Goal: Task Accomplishment & Management: Use online tool/utility

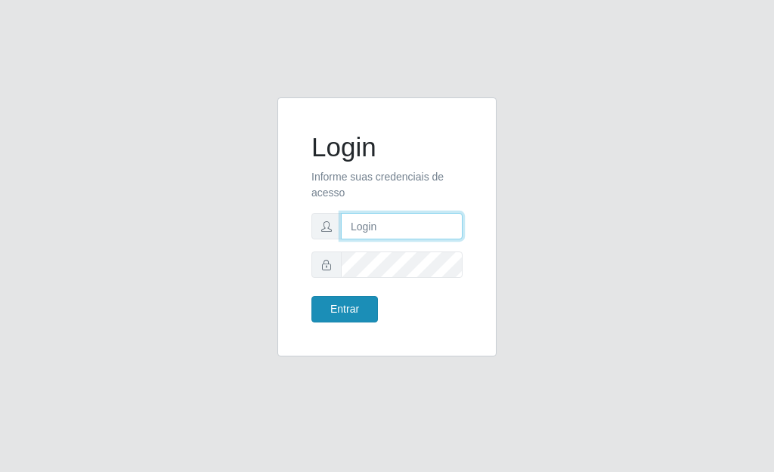
type input "[PERSON_NAME]"
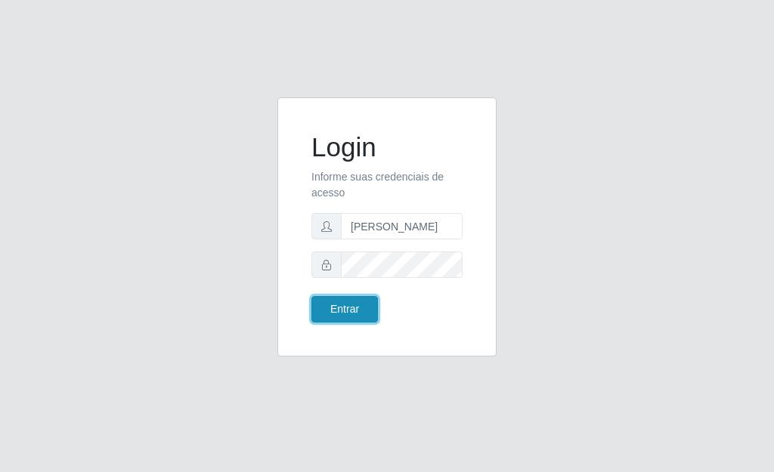
click at [346, 308] on button "Entrar" at bounding box center [344, 309] width 66 height 26
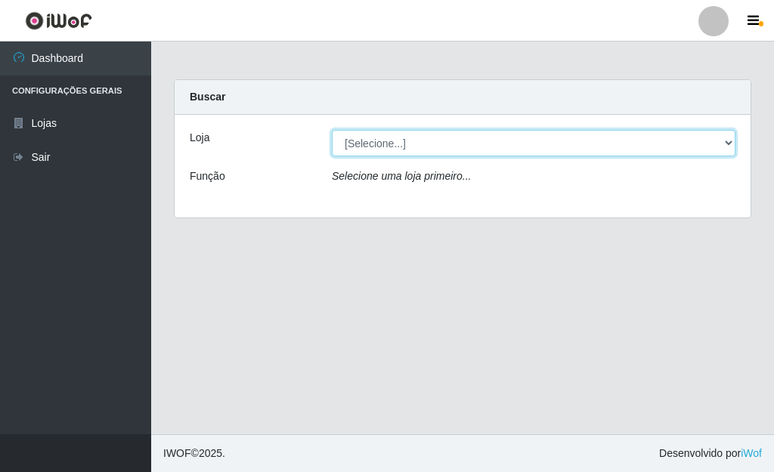
click at [729, 142] on select "[Selecione...] Bemais Supermercados - [GEOGRAPHIC_DATA]" at bounding box center [533, 143] width 403 height 26
select select "249"
click at [332, 130] on select "[Selecione...] Bemais Supermercados - [GEOGRAPHIC_DATA]" at bounding box center [533, 143] width 403 height 26
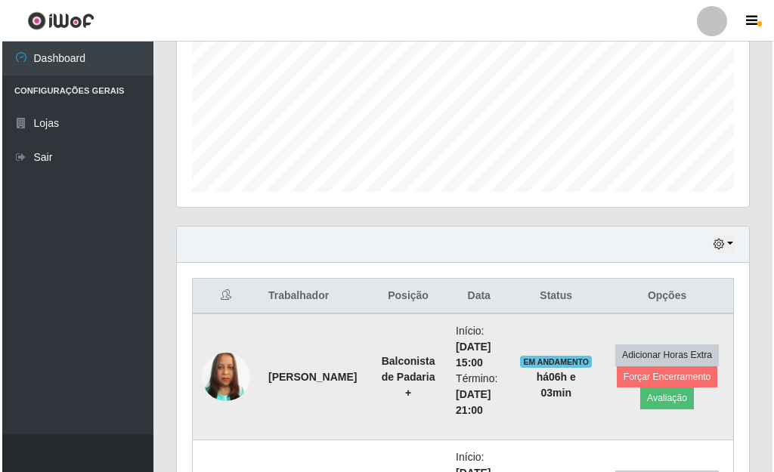
scroll to position [378, 0]
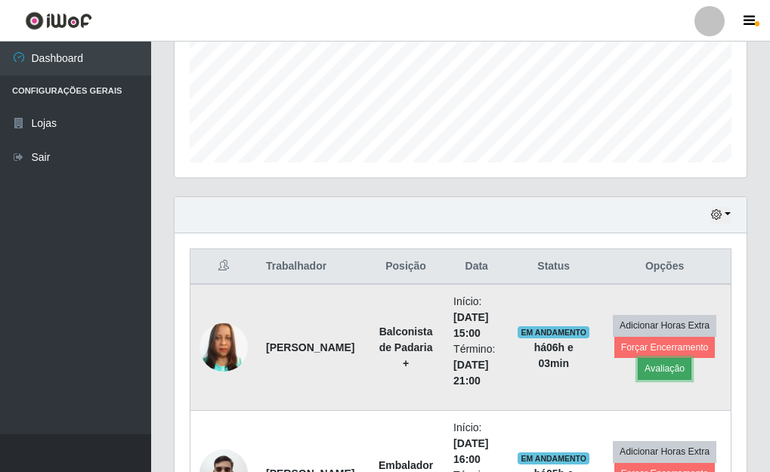
click at [664, 363] on button "Avaliação" at bounding box center [665, 368] width 54 height 21
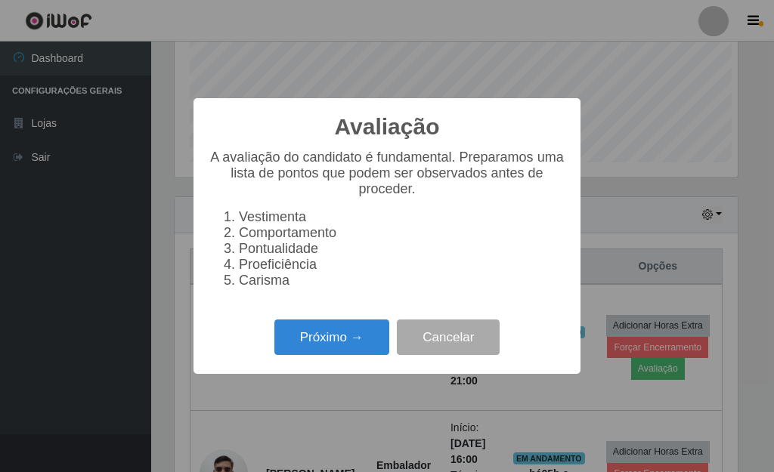
scroll to position [314, 563]
click at [334, 341] on button "Próximo →" at bounding box center [331, 338] width 115 height 36
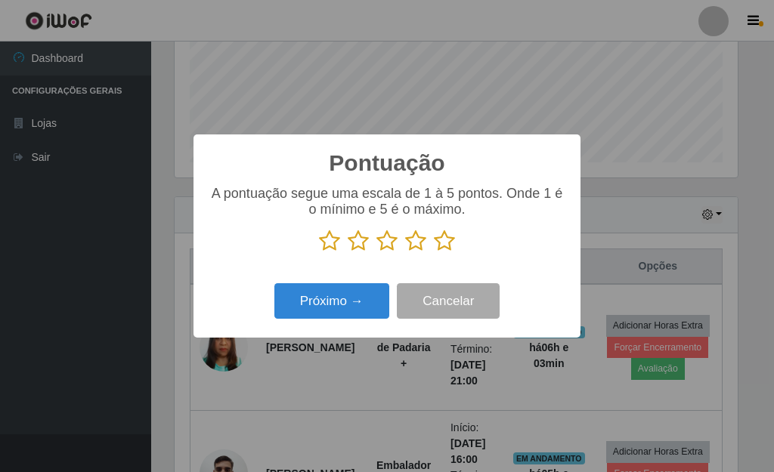
click at [448, 246] on icon at bounding box center [444, 241] width 21 height 23
click at [434, 252] on input "radio" at bounding box center [434, 252] width 0 height 0
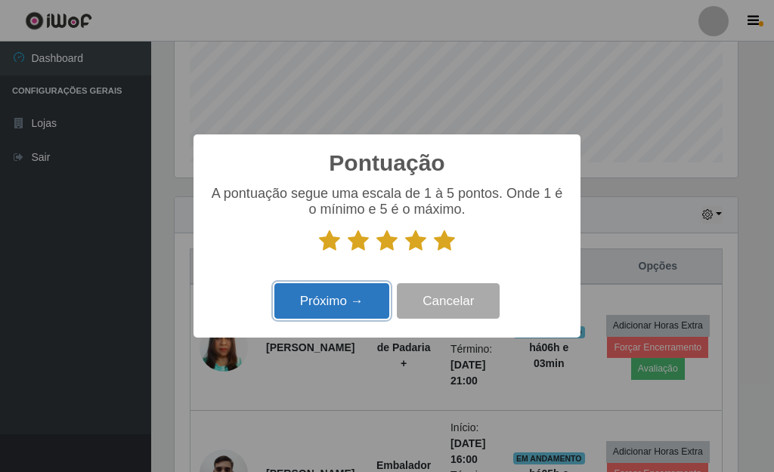
click at [345, 301] on button "Próximo →" at bounding box center [331, 301] width 115 height 36
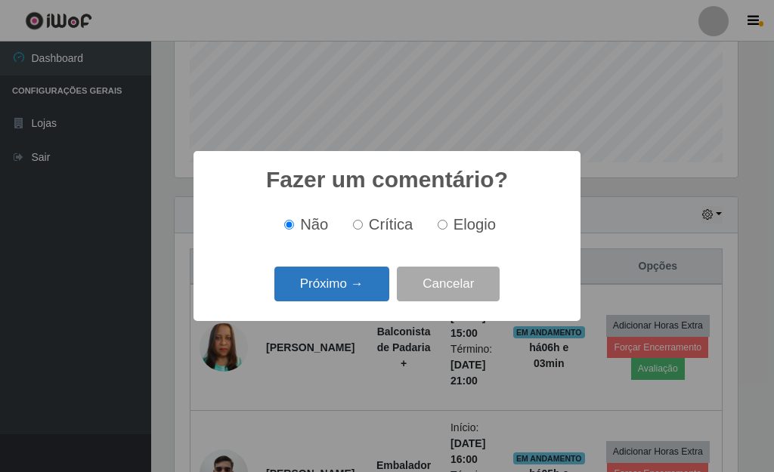
click at [341, 292] on button "Próximo →" at bounding box center [331, 285] width 115 height 36
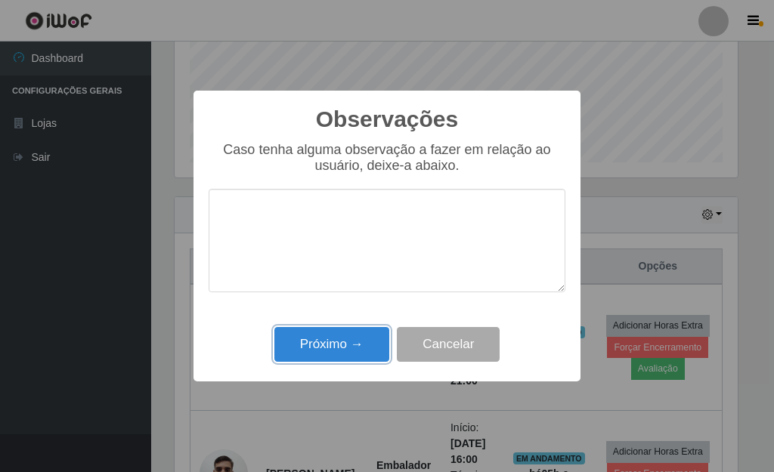
click at [341, 348] on button "Próximo →" at bounding box center [331, 345] width 115 height 36
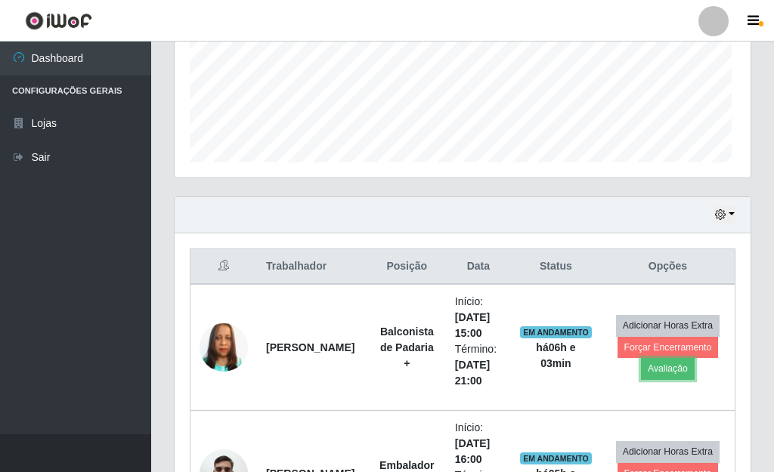
scroll to position [314, 572]
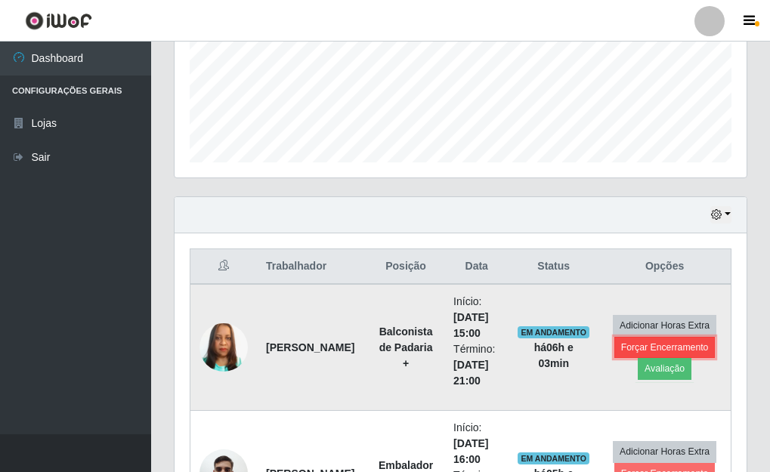
click at [703, 346] on button "Forçar Encerramento" at bounding box center [664, 347] width 101 height 21
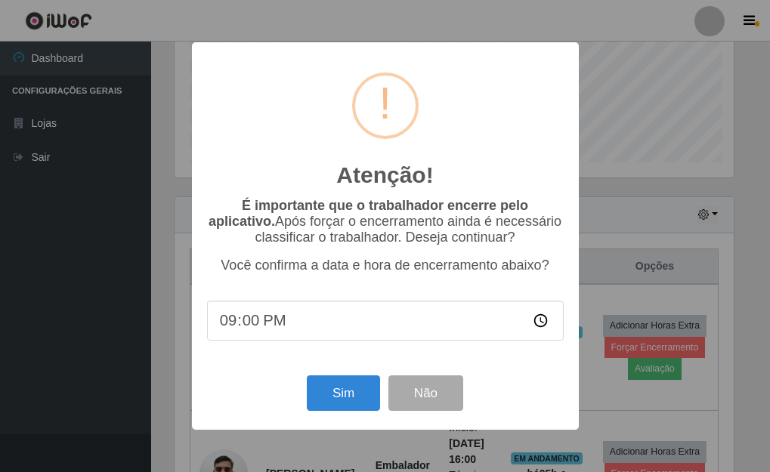
scroll to position [314, 563]
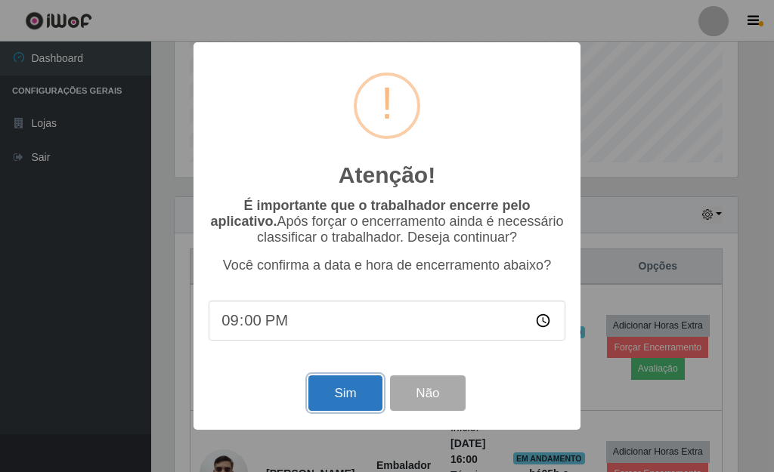
click at [357, 391] on button "Sim" at bounding box center [344, 393] width 73 height 36
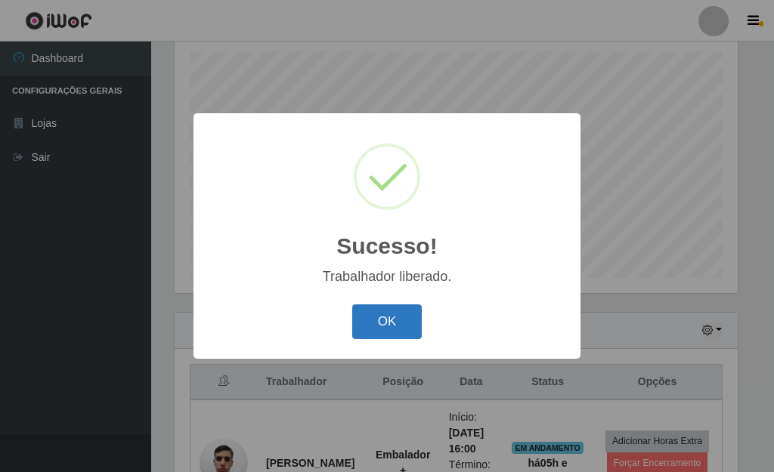
click at [414, 328] on button "OK" at bounding box center [387, 322] width 70 height 36
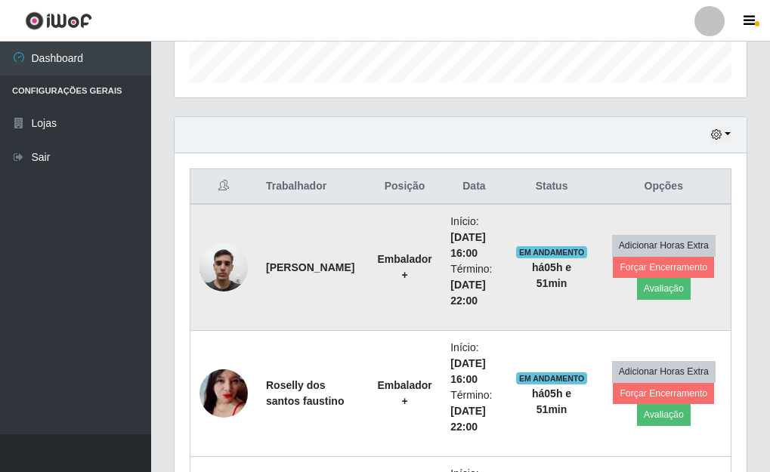
scroll to position [564, 0]
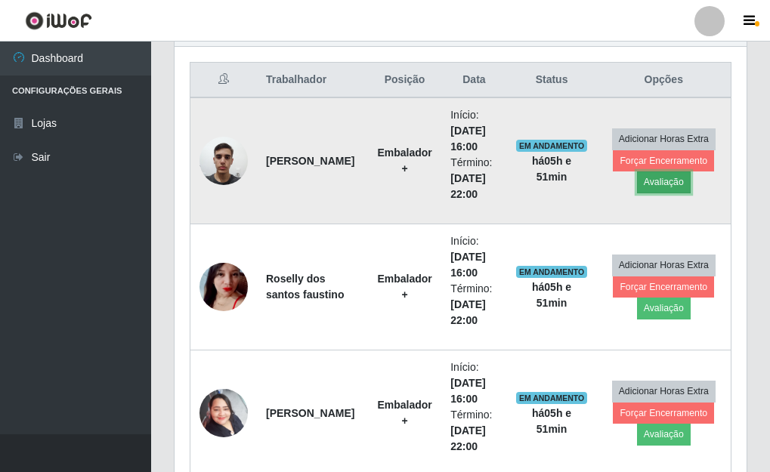
click at [666, 187] on button "Avaliação" at bounding box center [664, 181] width 54 height 21
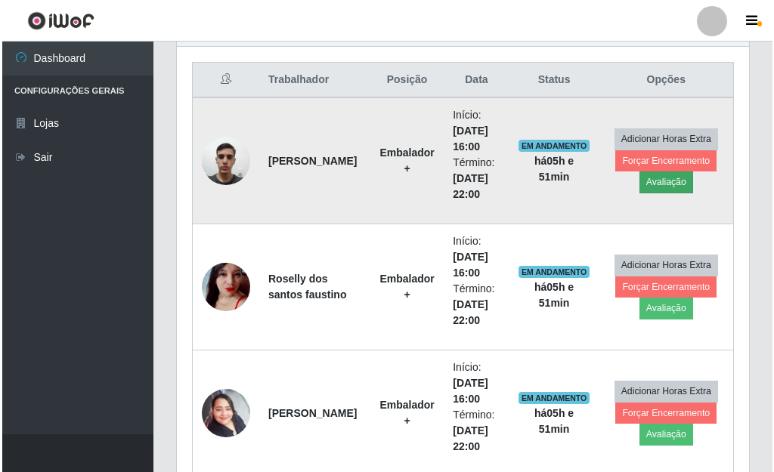
scroll to position [314, 563]
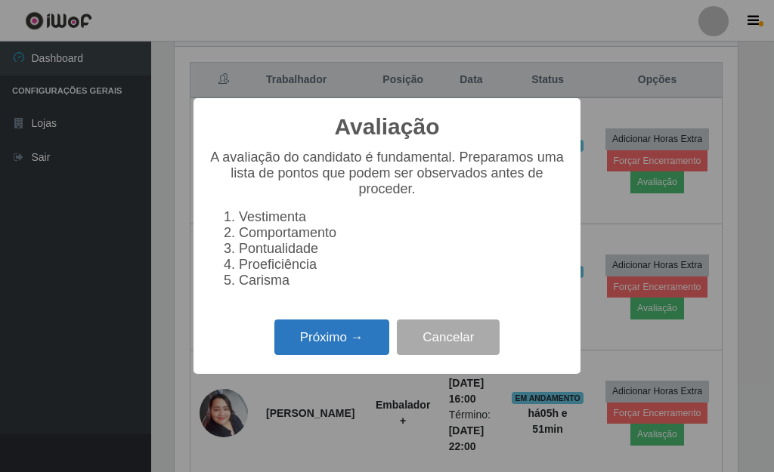
click at [348, 355] on button "Próximo →" at bounding box center [331, 338] width 115 height 36
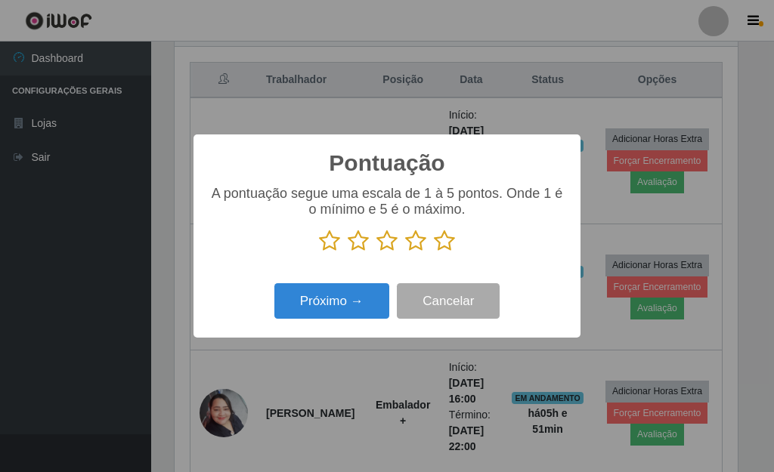
drag, startPoint x: 389, startPoint y: 245, endPoint x: 372, endPoint y: 277, distance: 36.2
click at [389, 244] on icon at bounding box center [386, 241] width 21 height 23
click at [376, 252] on input "radio" at bounding box center [376, 252] width 0 height 0
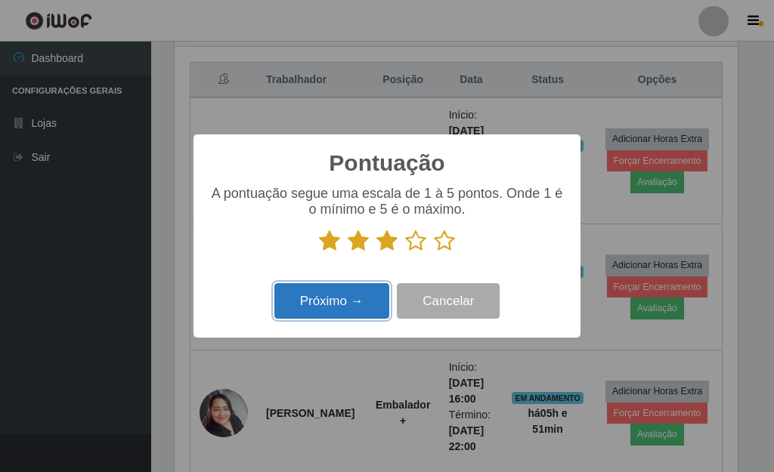
click at [365, 307] on button "Próximo →" at bounding box center [331, 301] width 115 height 36
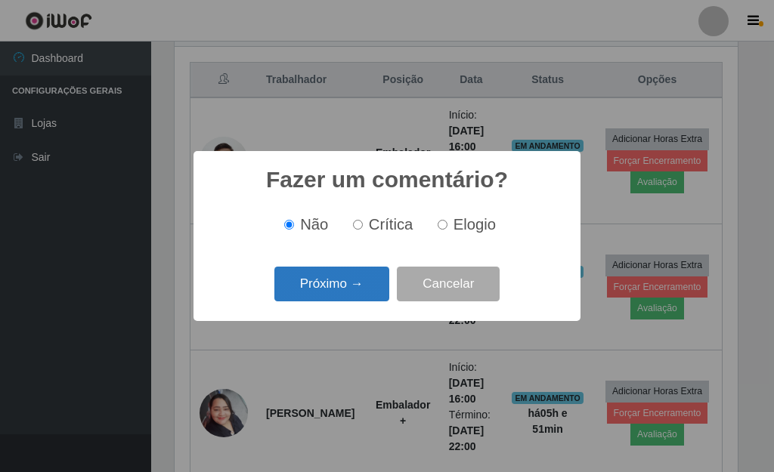
click at [348, 280] on button "Próximo →" at bounding box center [331, 285] width 115 height 36
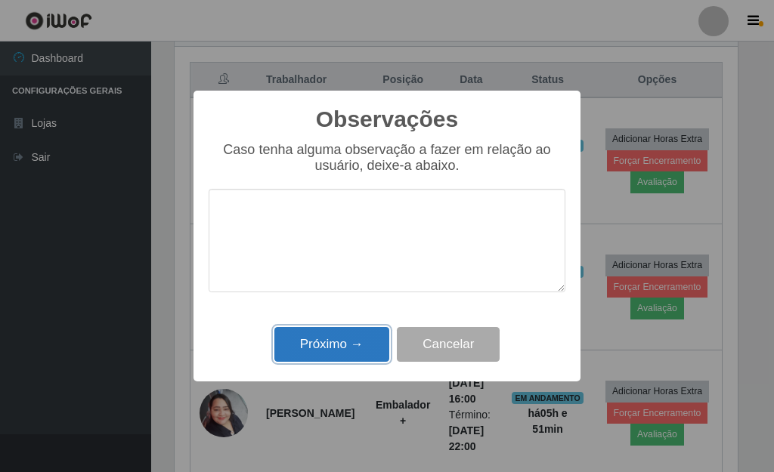
click at [354, 338] on button "Próximo →" at bounding box center [331, 345] width 115 height 36
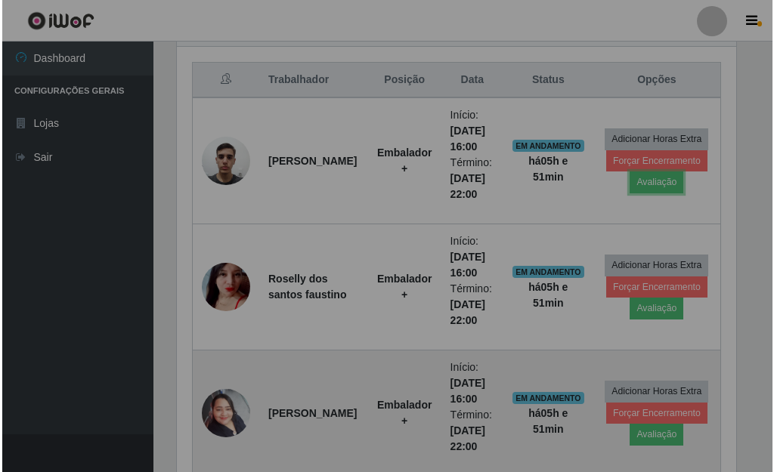
scroll to position [314, 572]
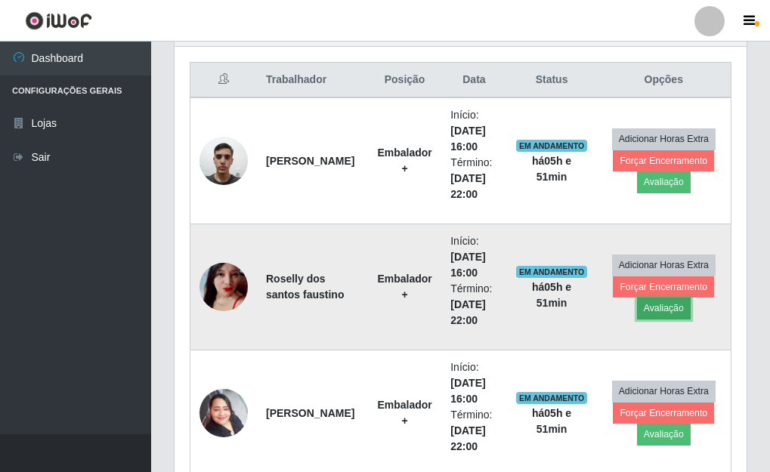
click at [662, 308] on button "Avaliação" at bounding box center [664, 308] width 54 height 21
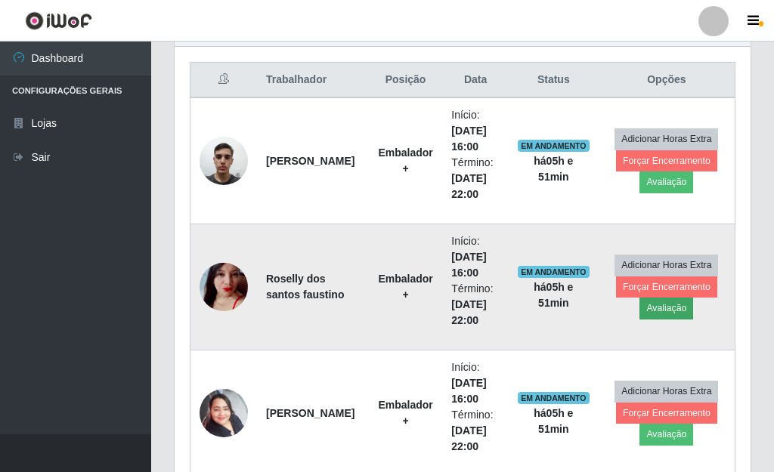
scroll to position [314, 563]
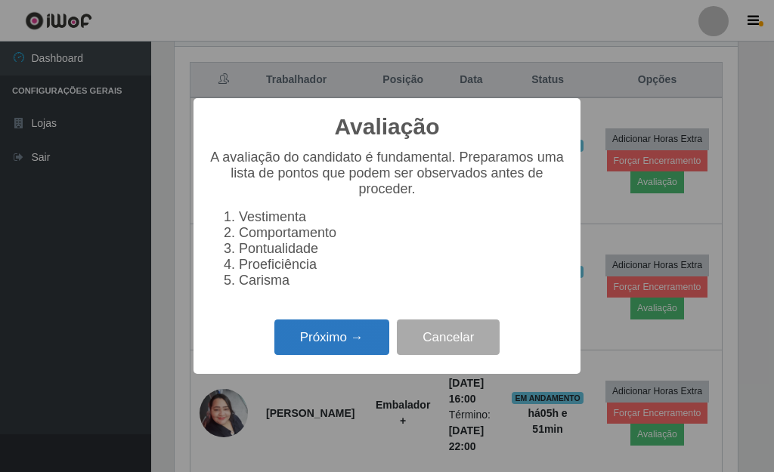
click at [311, 344] on button "Próximo →" at bounding box center [331, 338] width 115 height 36
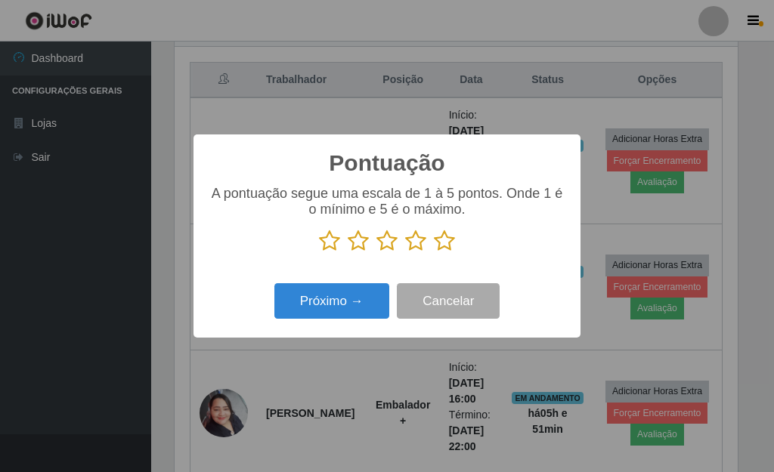
scroll to position [755187, 754938]
click at [447, 246] on icon at bounding box center [444, 241] width 21 height 23
click at [434, 252] on input "radio" at bounding box center [434, 252] width 0 height 0
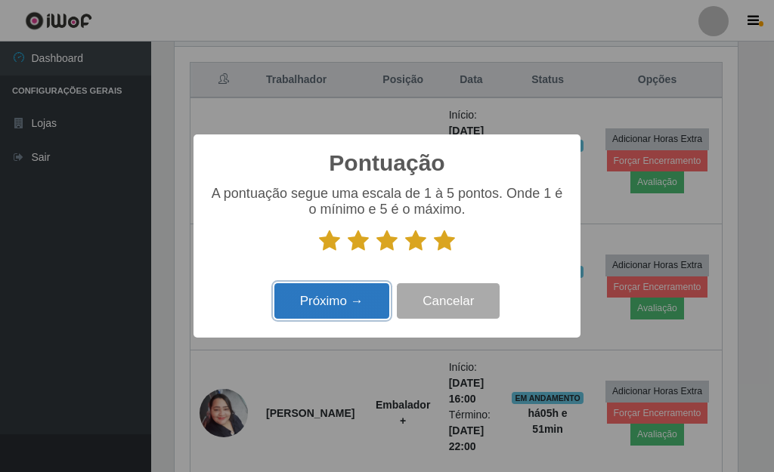
click at [363, 298] on button "Próximo →" at bounding box center [331, 301] width 115 height 36
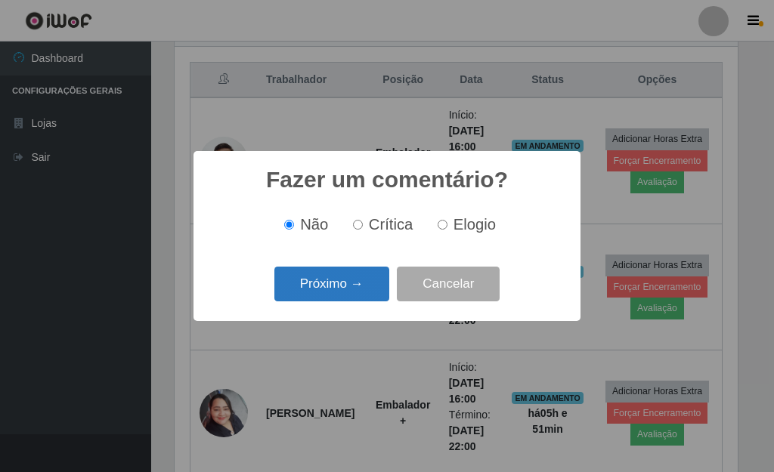
click at [351, 294] on button "Próximo →" at bounding box center [331, 285] width 115 height 36
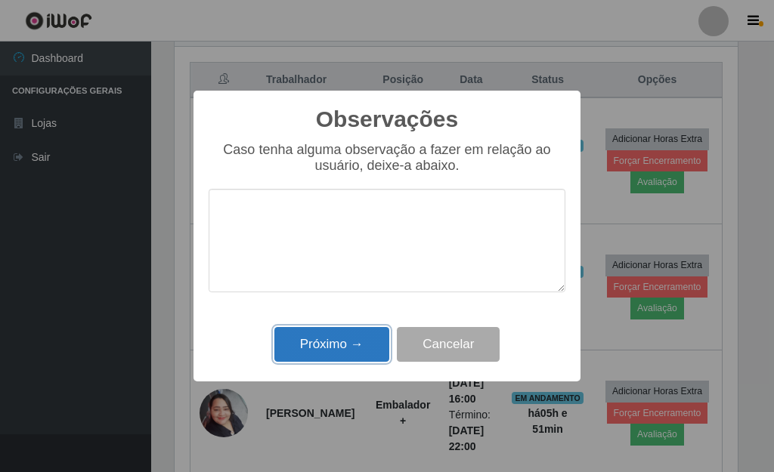
click at [341, 341] on button "Próximo →" at bounding box center [331, 345] width 115 height 36
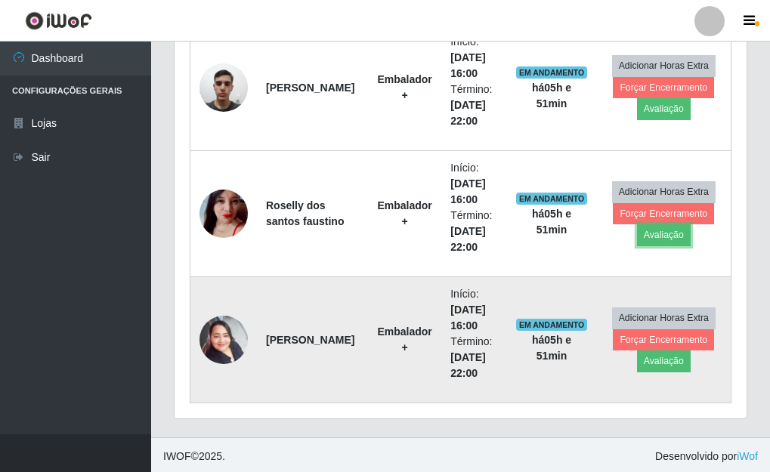
scroll to position [641, 0]
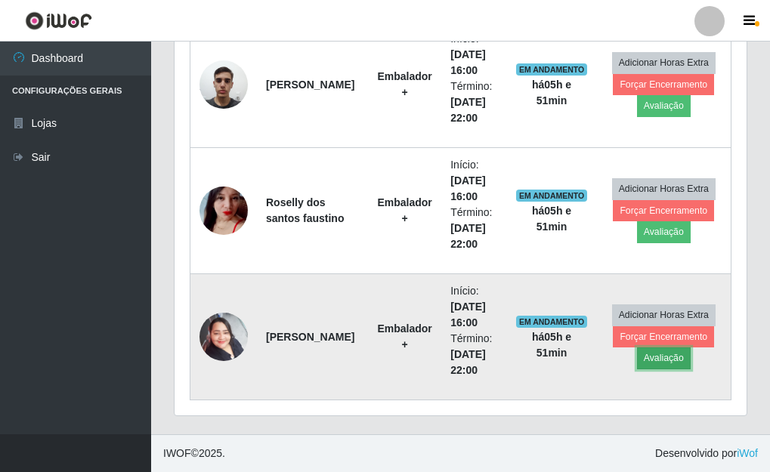
click at [663, 358] on button "Avaliação" at bounding box center [664, 358] width 54 height 21
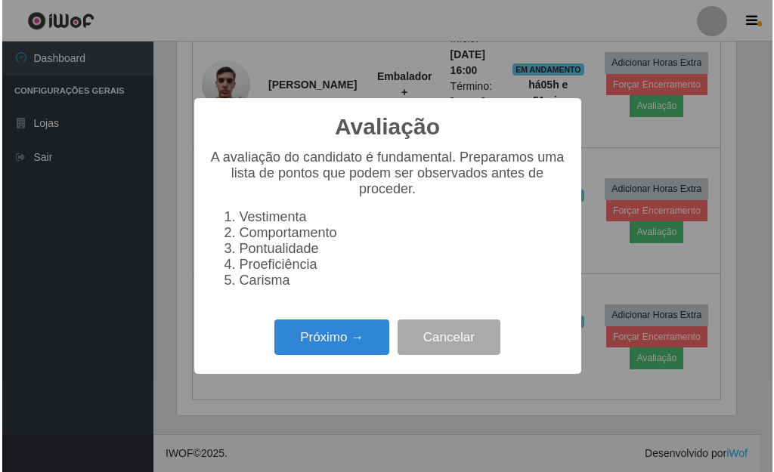
scroll to position [314, 563]
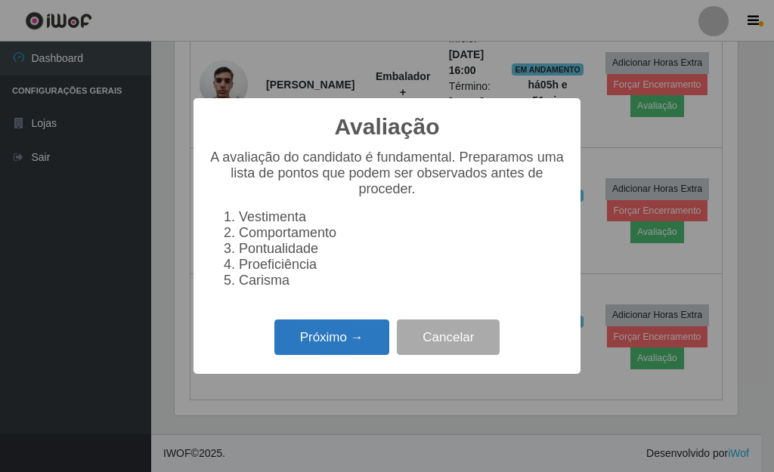
click at [326, 334] on button "Próximo →" at bounding box center [331, 338] width 115 height 36
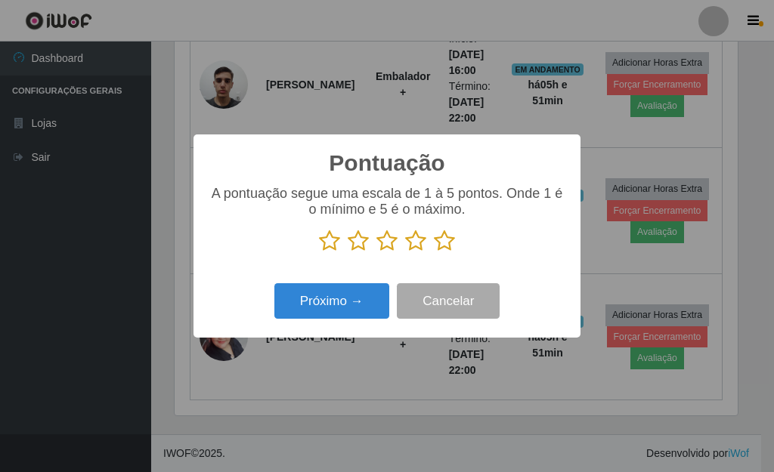
click at [453, 252] on icon at bounding box center [444, 241] width 21 height 23
click at [434, 252] on input "radio" at bounding box center [434, 252] width 0 height 0
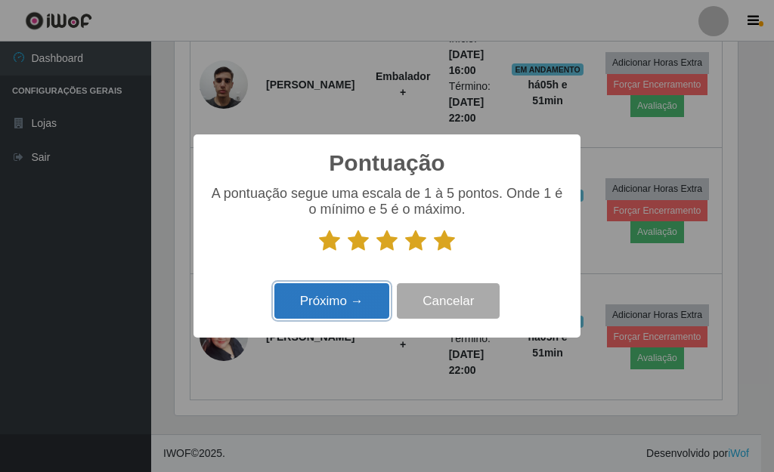
click at [357, 300] on button "Próximo →" at bounding box center [331, 301] width 115 height 36
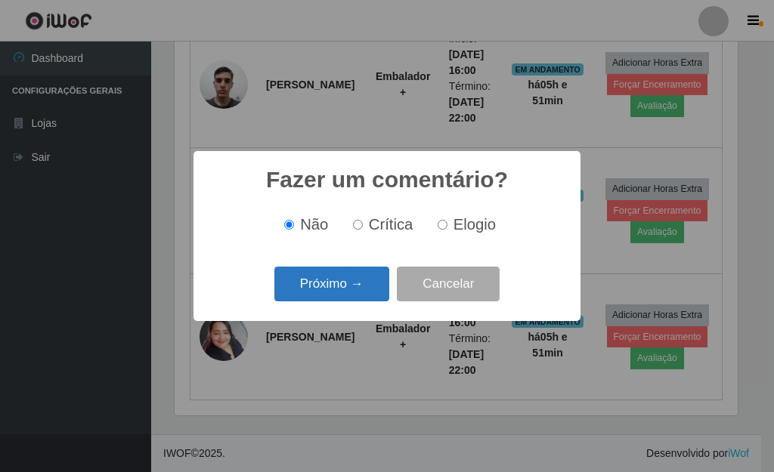
click at [341, 292] on button "Próximo →" at bounding box center [331, 285] width 115 height 36
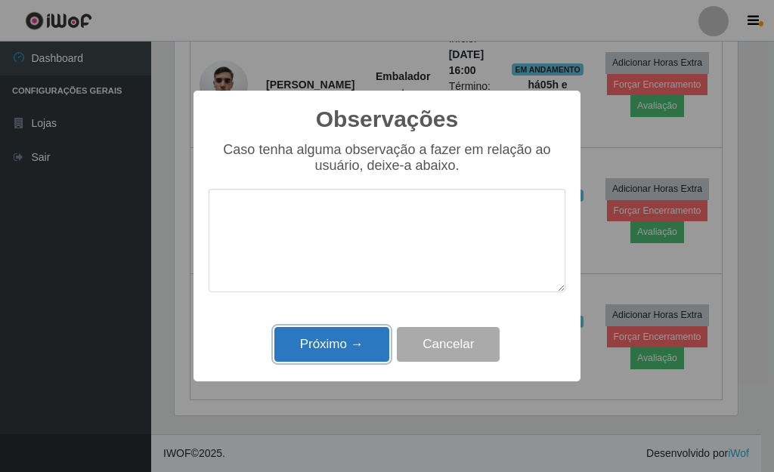
click at [348, 340] on button "Próximo →" at bounding box center [331, 345] width 115 height 36
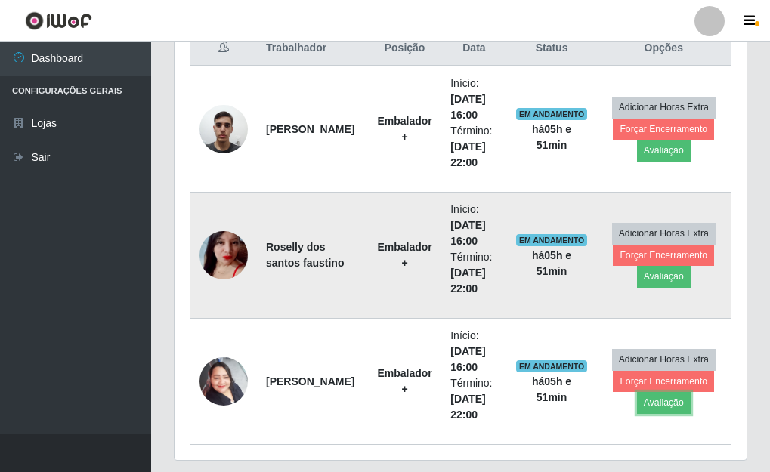
scroll to position [565, 0]
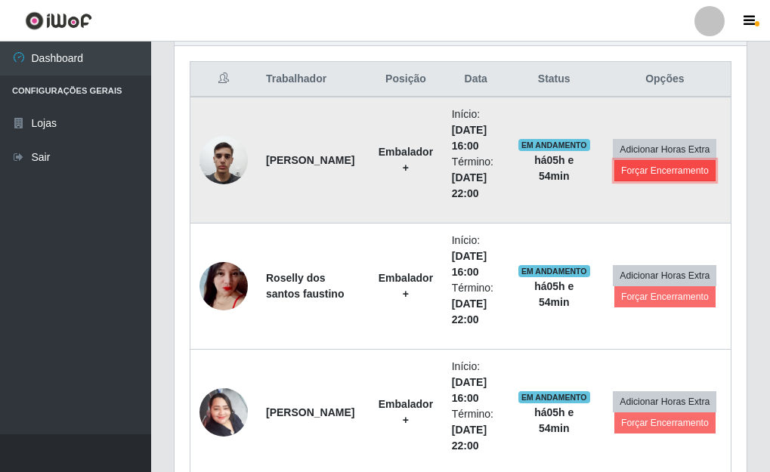
click at [675, 169] on button "Forçar Encerramento" at bounding box center [664, 170] width 101 height 21
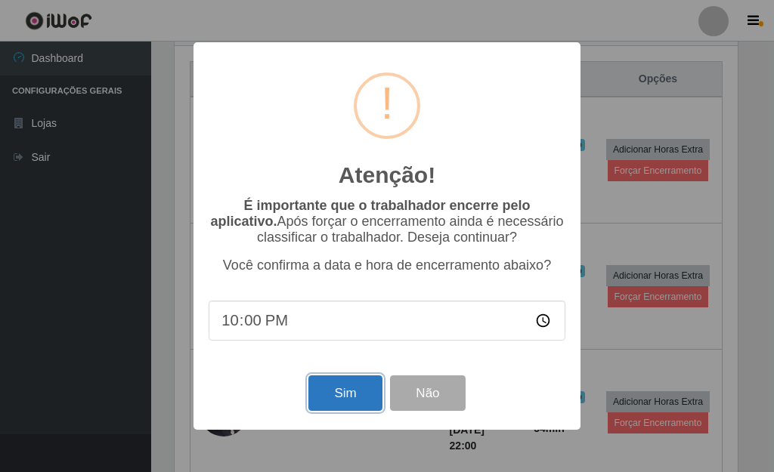
click at [349, 397] on button "Sim" at bounding box center [344, 393] width 73 height 36
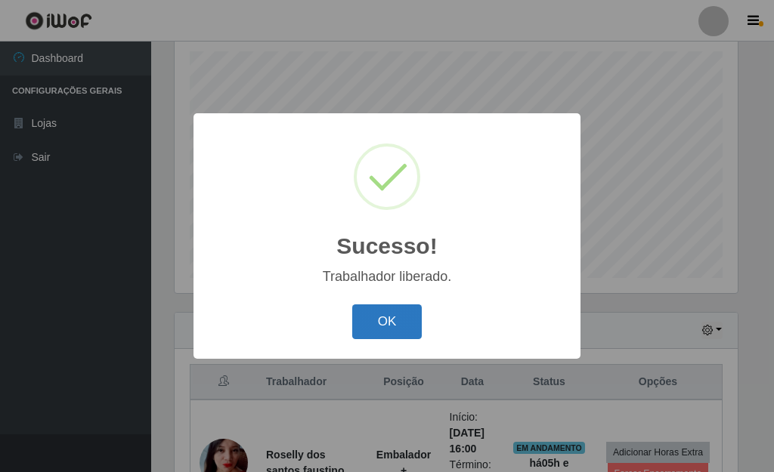
click at [392, 317] on button "OK" at bounding box center [387, 322] width 70 height 36
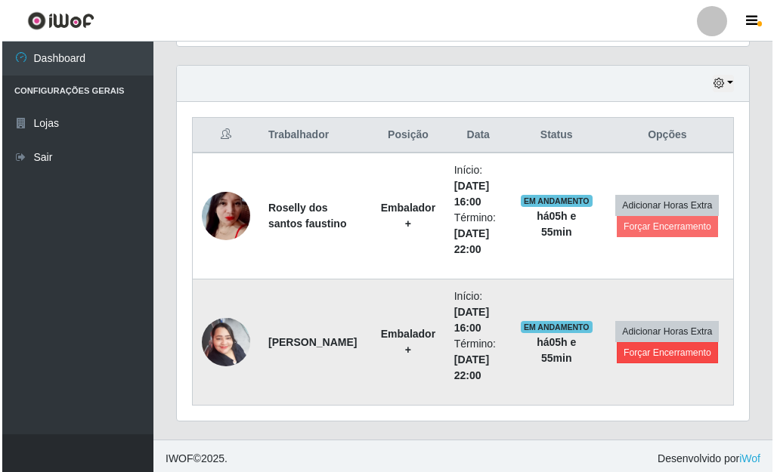
scroll to position [514, 0]
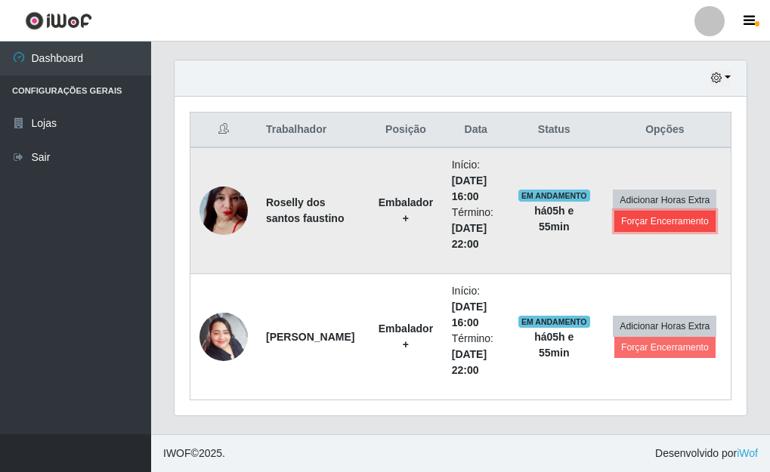
click at [657, 222] on button "Forçar Encerramento" at bounding box center [664, 221] width 101 height 21
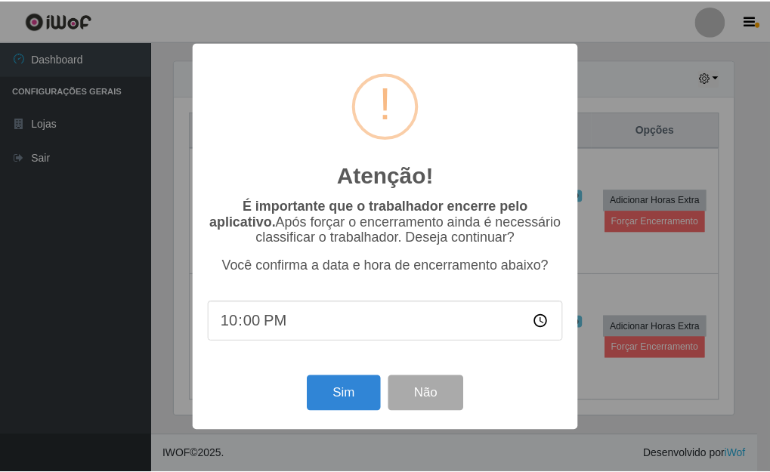
scroll to position [314, 563]
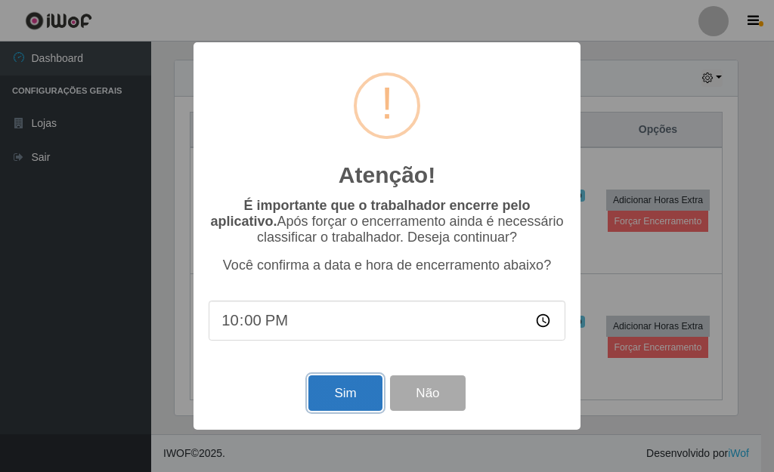
click at [332, 392] on button "Sim" at bounding box center [344, 393] width 73 height 36
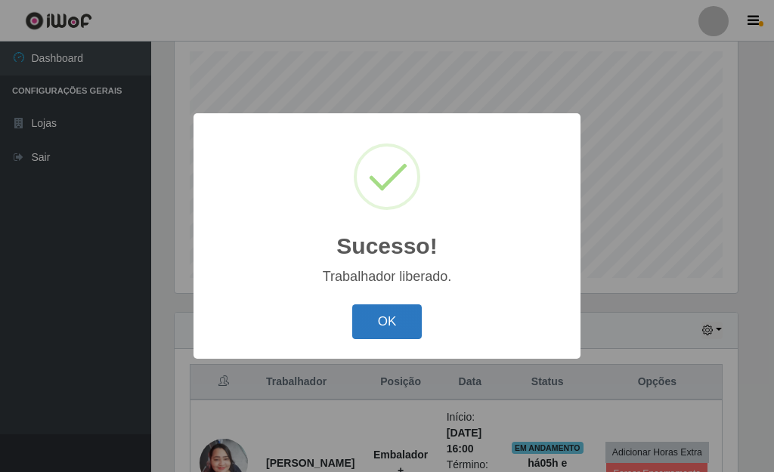
click at [397, 330] on button "OK" at bounding box center [387, 322] width 70 height 36
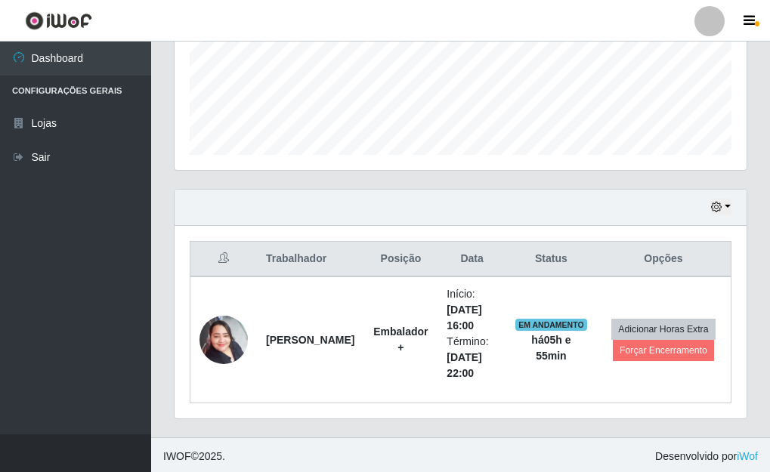
scroll to position [388, 0]
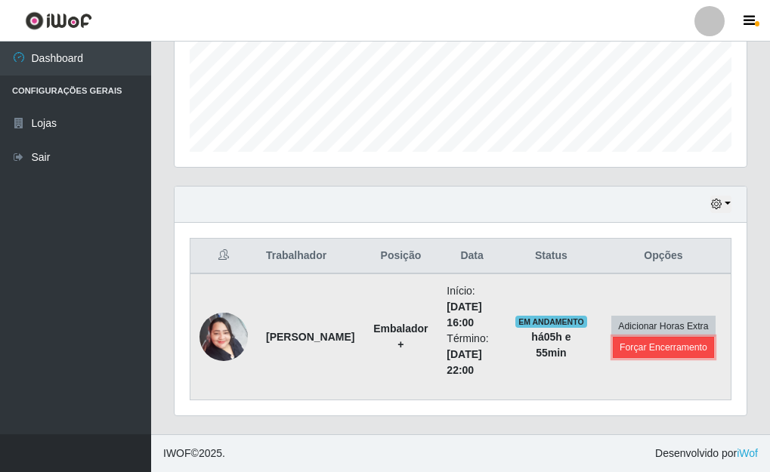
click at [672, 348] on button "Forçar Encerramento" at bounding box center [663, 347] width 101 height 21
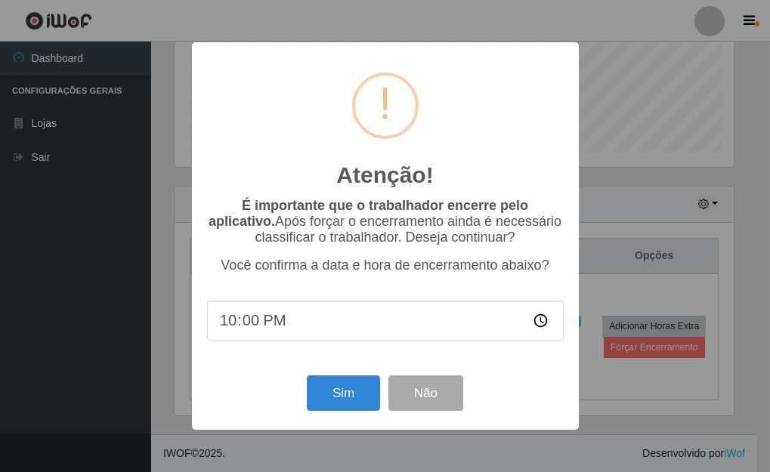
scroll to position [314, 563]
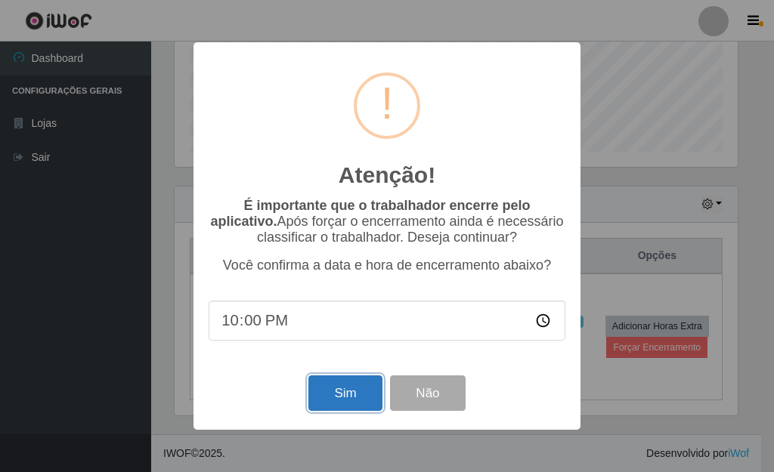
click at [343, 389] on button "Sim" at bounding box center [344, 393] width 73 height 36
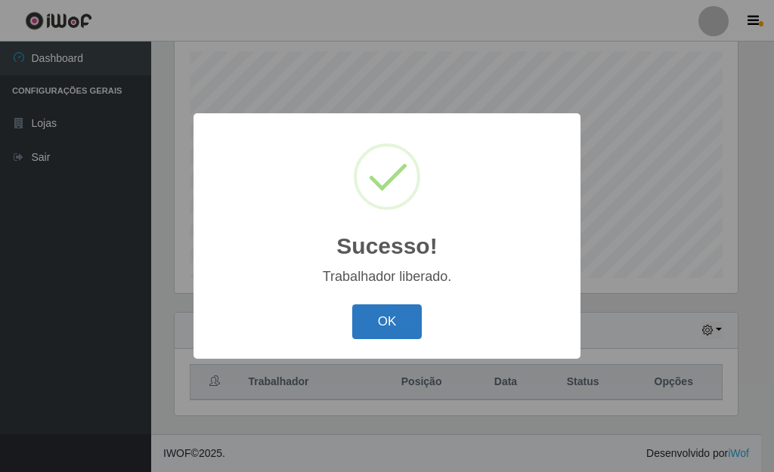
click at [390, 323] on button "OK" at bounding box center [387, 322] width 70 height 36
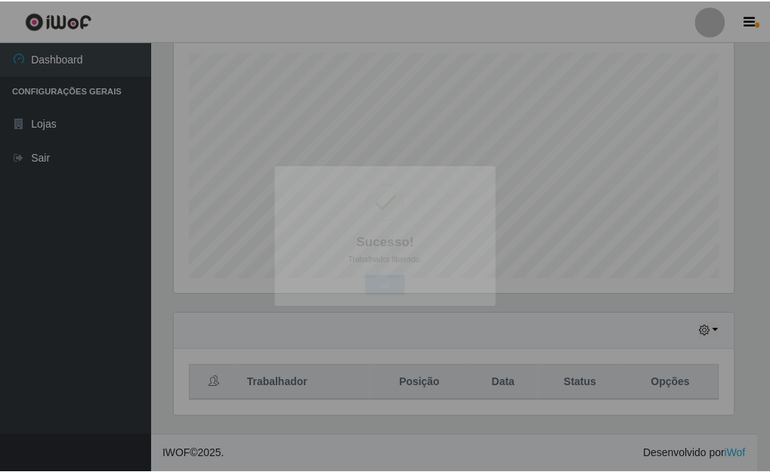
scroll to position [0, 0]
